Goal: Task Accomplishment & Management: Use online tool/utility

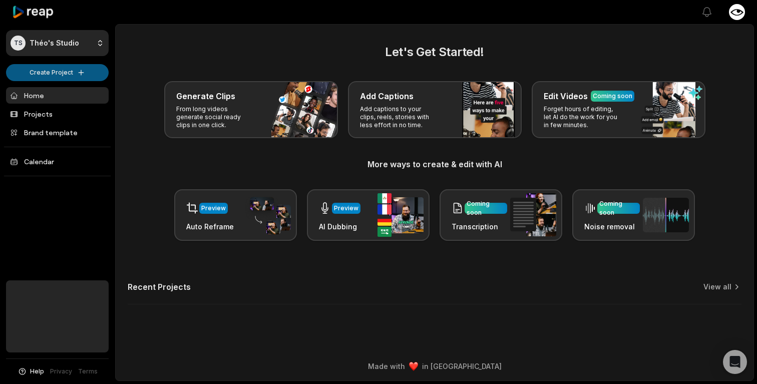
click at [73, 72] on html "TS Théo's Studio Create Project Home Projects Brand template Calendar Help Priv…" at bounding box center [378, 192] width 757 height 384
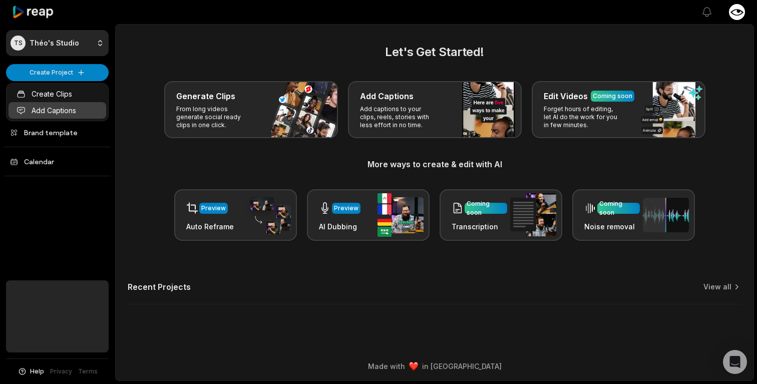
click at [66, 107] on link "Add Captions" at bounding box center [58, 110] width 98 height 17
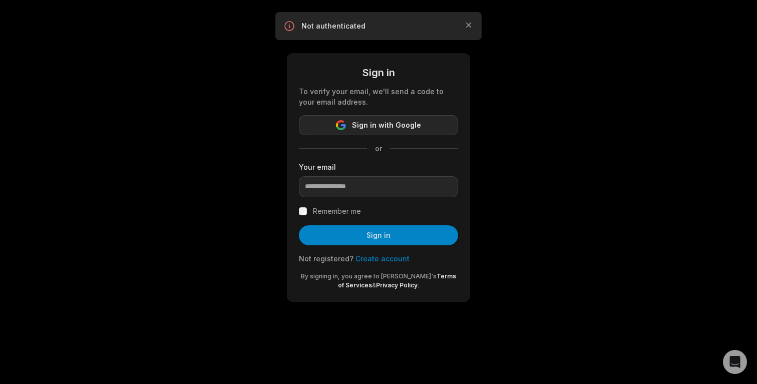
click at [365, 130] on span "Sign in with Google" at bounding box center [386, 125] width 69 height 12
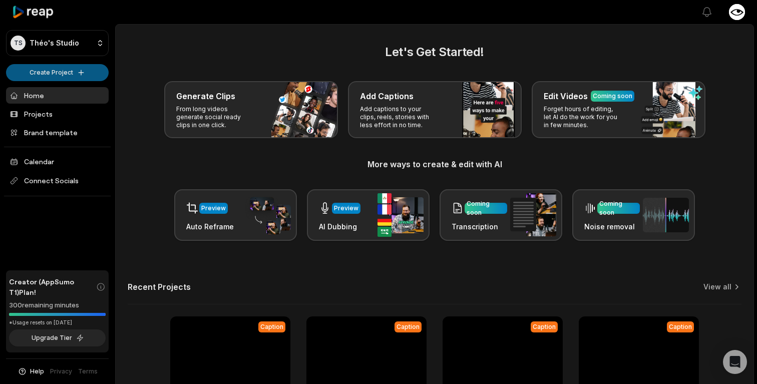
click at [69, 77] on html "TS Théo's Studio Create Project Home Projects Brand template Calendar Connect S…" at bounding box center [378, 192] width 757 height 384
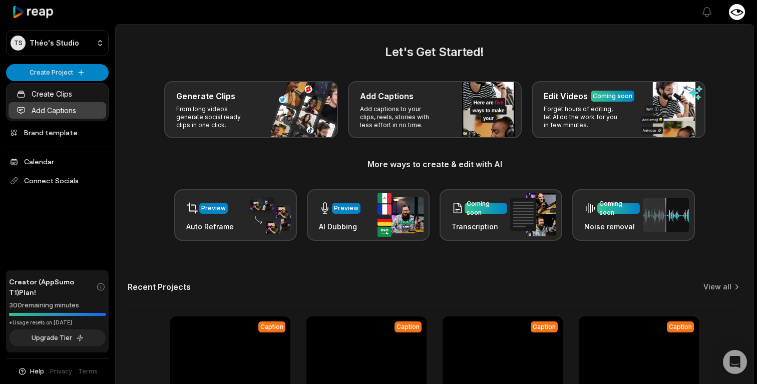
click at [64, 109] on link "Add Captions" at bounding box center [58, 110] width 98 height 17
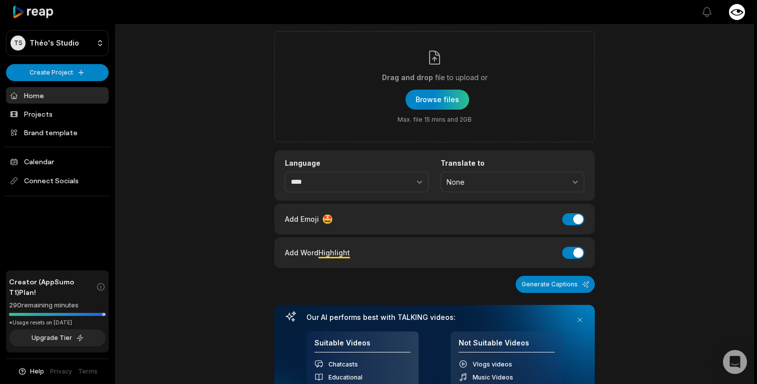
scroll to position [66, 0]
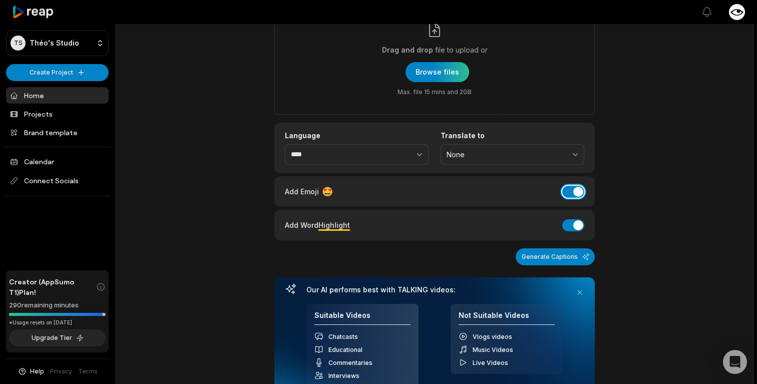
click at [572, 189] on button "Add Emoji" at bounding box center [573, 192] width 22 height 12
click at [579, 228] on button "Add Word Highlight" at bounding box center [573, 225] width 22 height 12
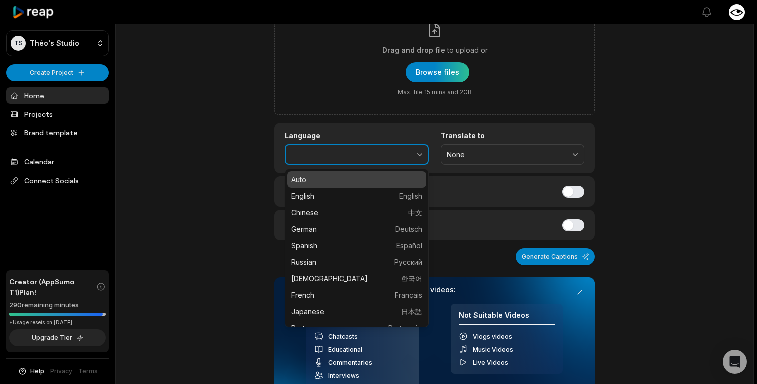
click at [396, 155] on button "button" at bounding box center [398, 154] width 62 height 21
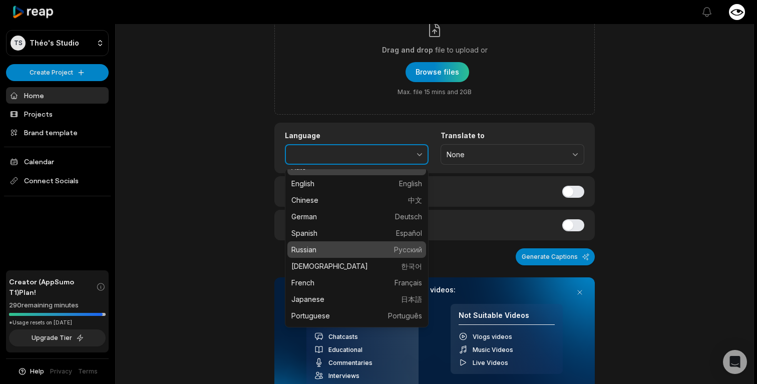
scroll to position [14, 0]
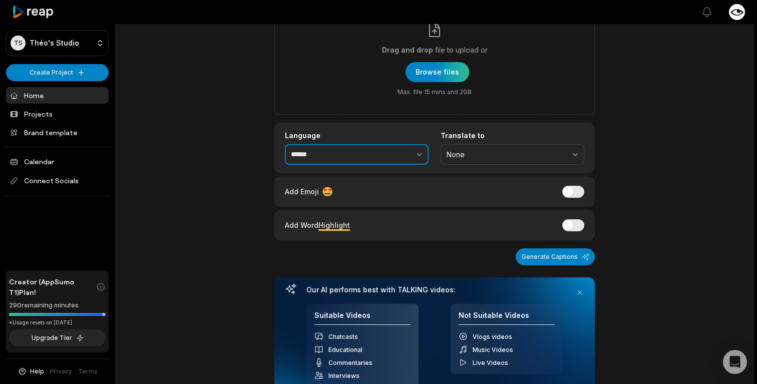
click at [333, 159] on input "******" at bounding box center [357, 154] width 144 height 21
click at [402, 152] on button "button" at bounding box center [398, 154] width 62 height 21
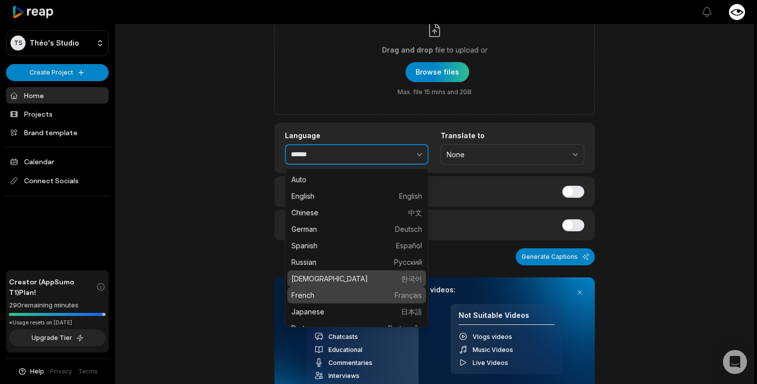
type input "******"
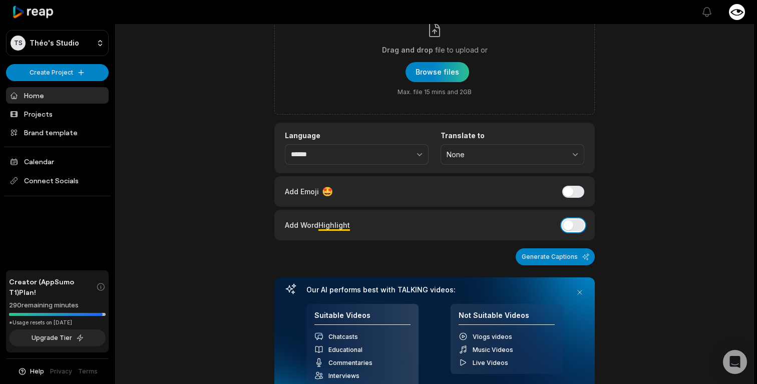
click at [580, 220] on button "Add Word Highlight" at bounding box center [573, 225] width 22 height 12
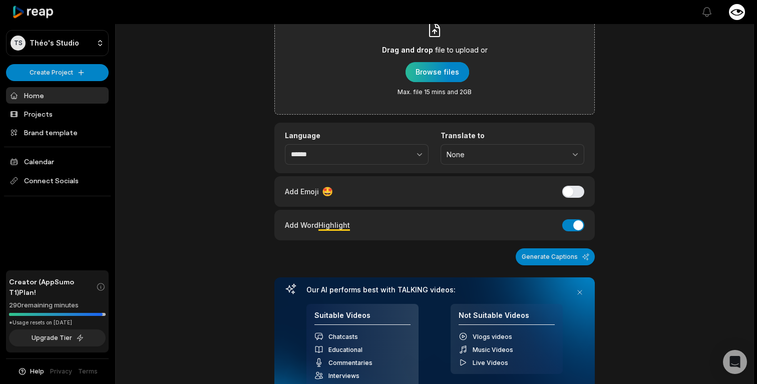
click at [441, 71] on div "button" at bounding box center [437, 72] width 64 height 20
click at [435, 73] on div "button" at bounding box center [437, 72] width 64 height 20
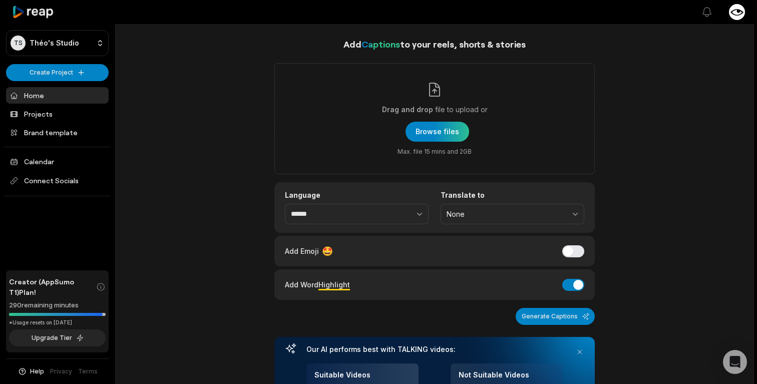
scroll to position [0, 0]
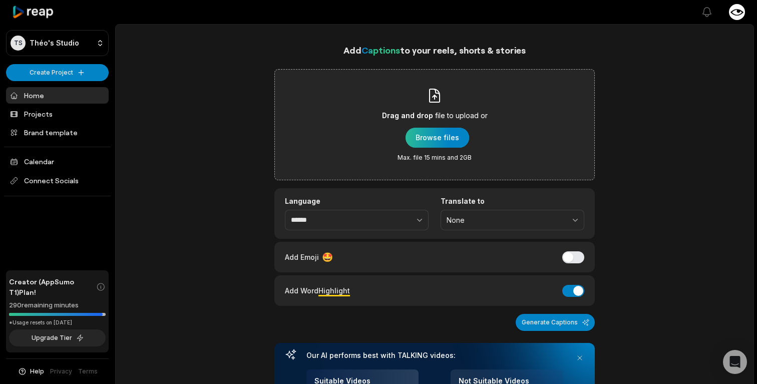
click at [437, 138] on div "button" at bounding box center [437, 138] width 64 height 20
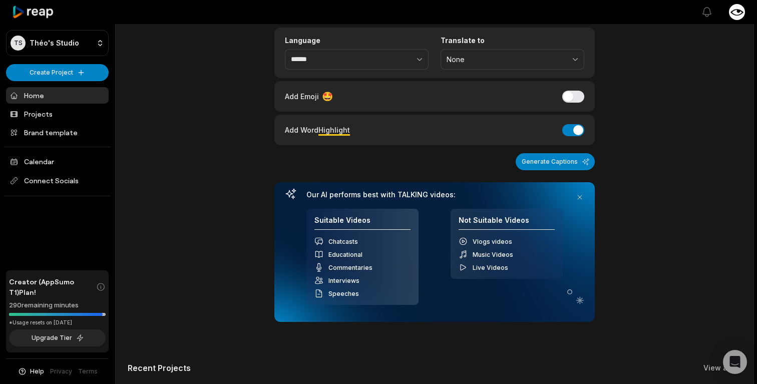
scroll to position [121, 0]
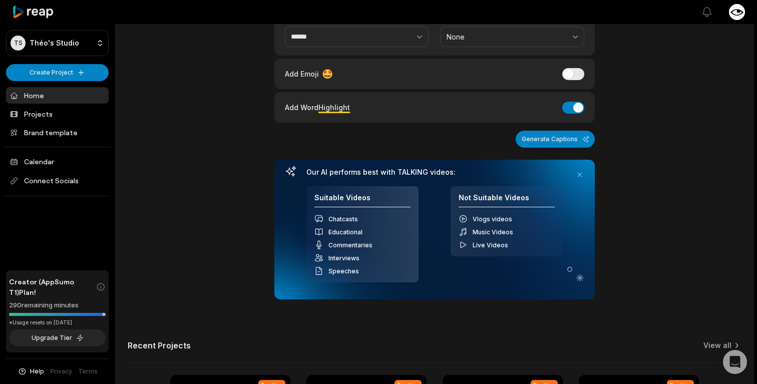
click at [598, 134] on div "Add Captions to your reels, shorts & stories IMG_4247.mov Language ****** Trans…" at bounding box center [434, 214] width 637 height 584
click at [584, 134] on button "Generate Captions" at bounding box center [554, 139] width 79 height 17
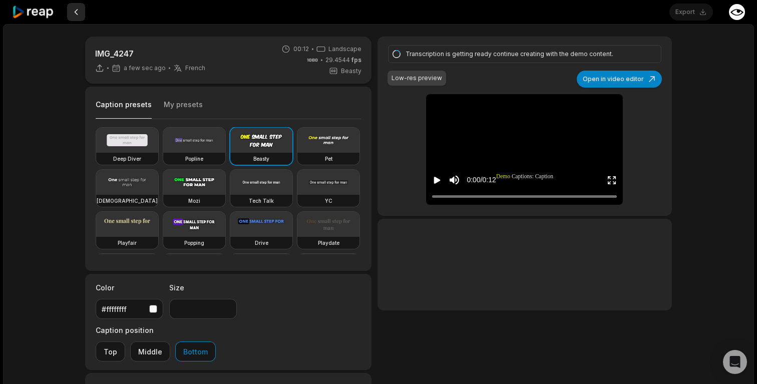
click at [77, 11] on button at bounding box center [76, 12] width 18 height 18
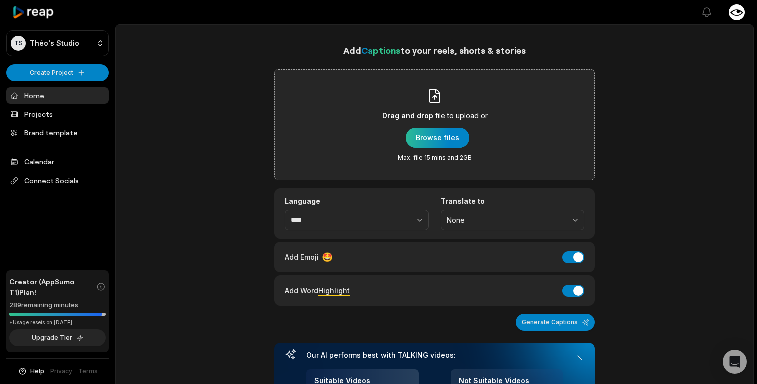
click at [443, 135] on div "button" at bounding box center [437, 138] width 64 height 20
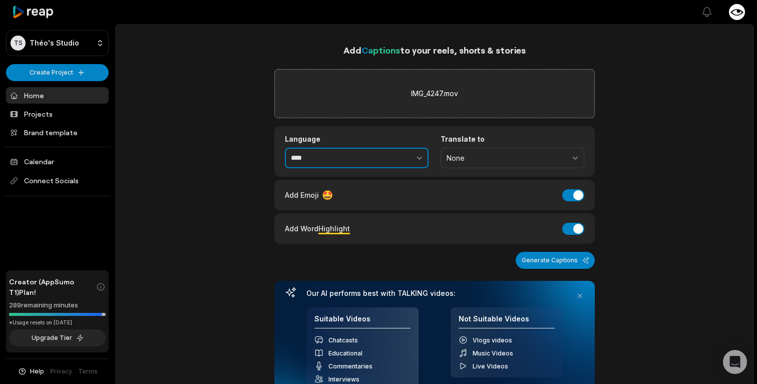
click at [364, 155] on input "****" at bounding box center [357, 158] width 144 height 21
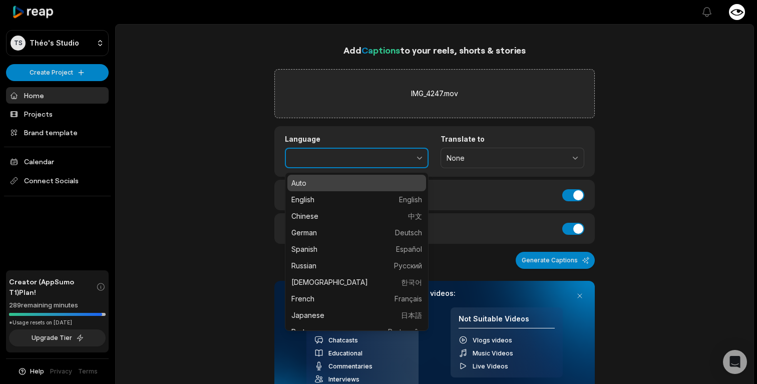
click at [412, 164] on button "button" at bounding box center [398, 158] width 62 height 21
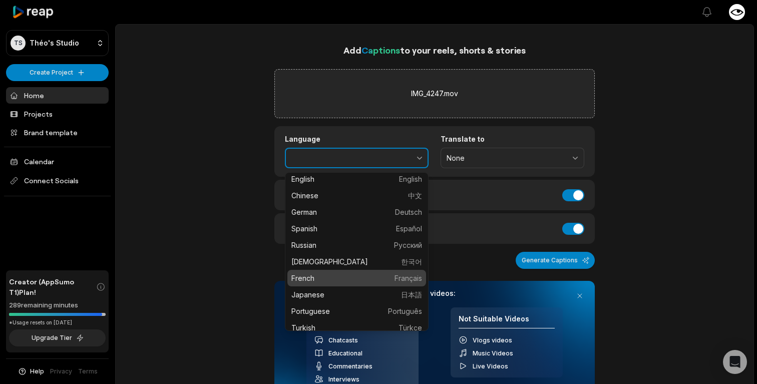
type input "******"
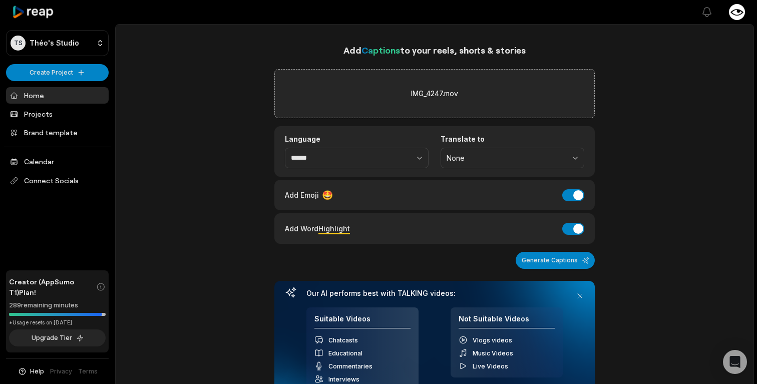
click at [572, 202] on div "Add Emoji 🤩 Add Emoji" at bounding box center [434, 195] width 320 height 31
click at [570, 194] on button "Add Emoji" at bounding box center [573, 195] width 22 height 12
click at [627, 202] on div "Add Captions to your reels, shorts & stories IMG_4247.mov Language ****** Trans…" at bounding box center [434, 335] width 637 height 584
click at [577, 262] on button "Generate Captions" at bounding box center [554, 260] width 79 height 17
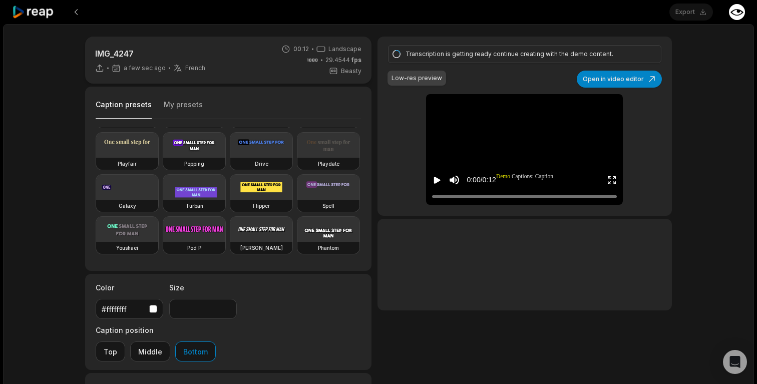
click at [189, 105] on button "My presets" at bounding box center [183, 109] width 39 height 19
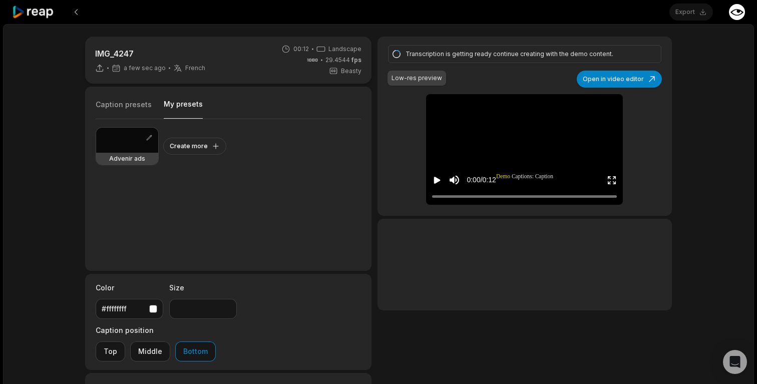
click at [131, 108] on button "Caption presets" at bounding box center [124, 109] width 56 height 19
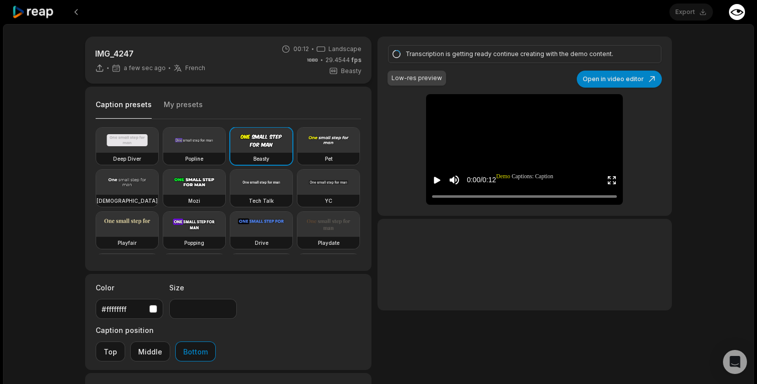
click at [325, 50] on icon at bounding box center [320, 49] width 9 height 9
